Goal: Transaction & Acquisition: Book appointment/travel/reservation

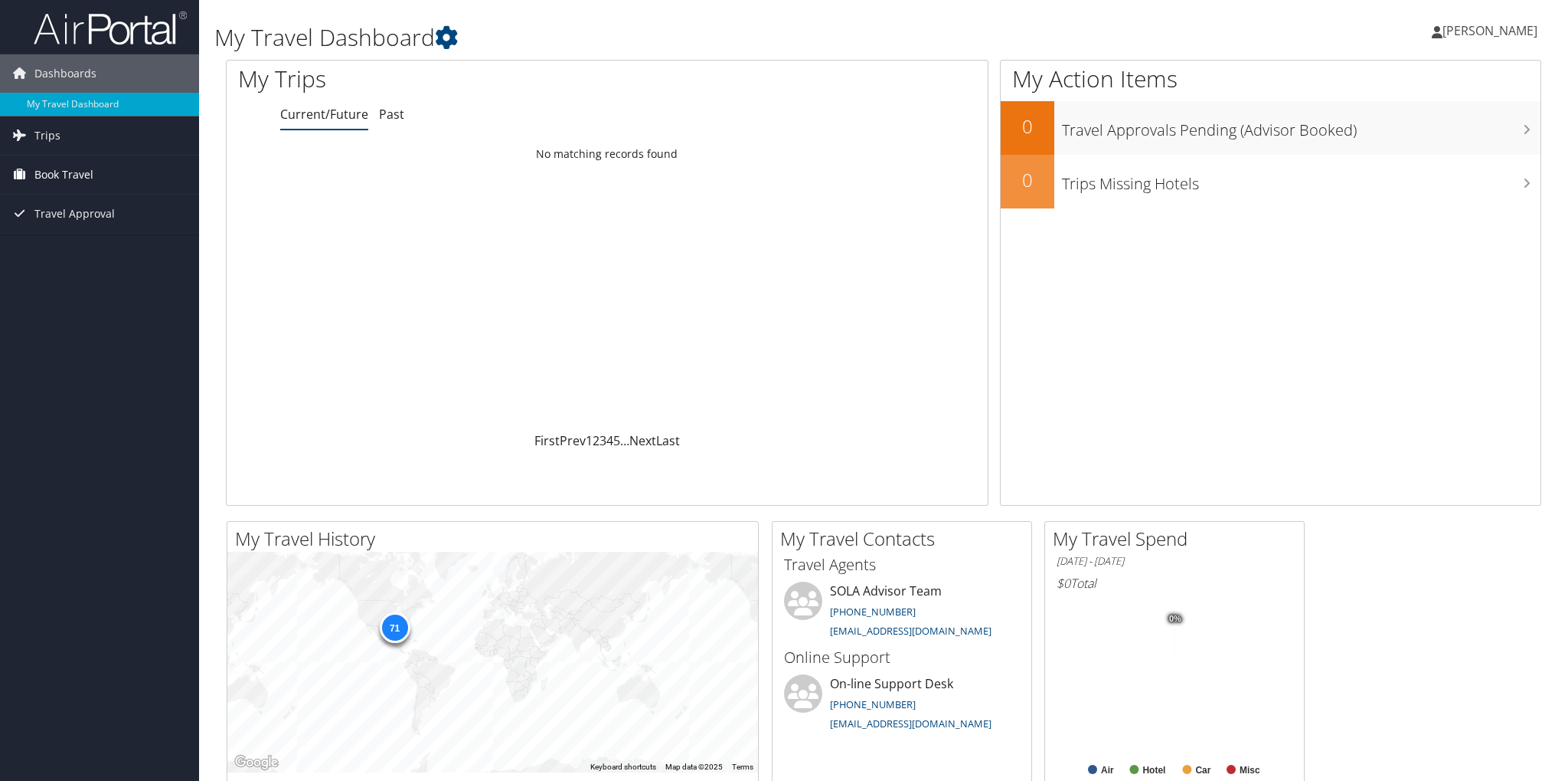
click at [82, 161] on span "Book Travel" at bounding box center [64, 174] width 59 height 38
click at [98, 222] on link "Book/Manage Online Trips" at bounding box center [99, 227] width 200 height 23
click at [90, 228] on link "Book/Manage Online Trips" at bounding box center [99, 227] width 200 height 23
